Goal: Task Accomplishment & Management: Manage account settings

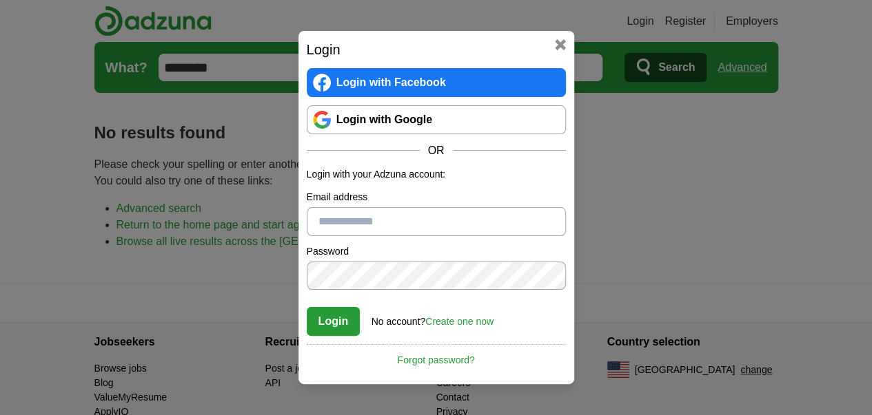
click at [398, 125] on link "Login with Google" at bounding box center [436, 119] width 259 height 29
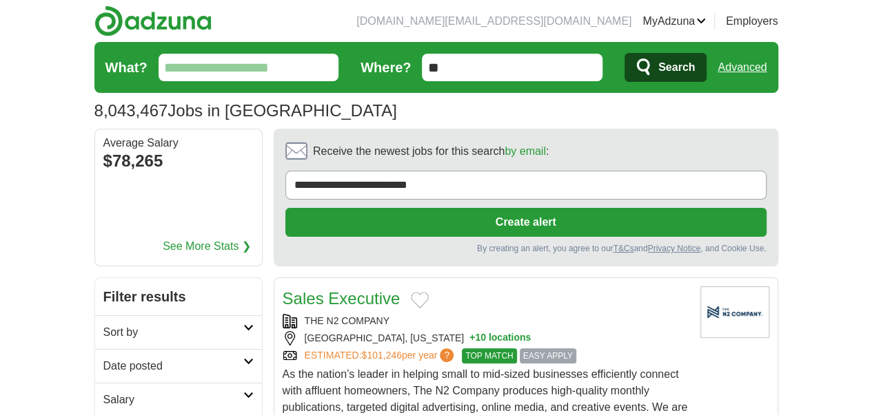
click at [706, 24] on link "MyAdzuna" at bounding box center [673, 21] width 63 height 17
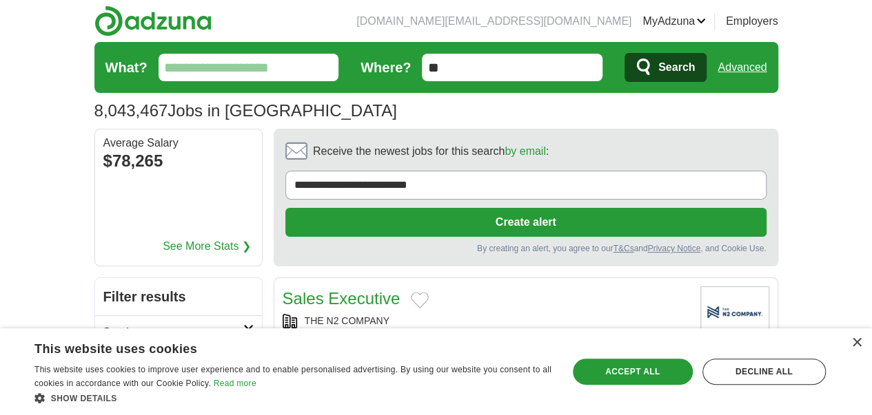
click at [0, 0] on link "Resumes" at bounding box center [0, 0] width 0 height 0
